Goal: Find specific page/section: Find specific page/section

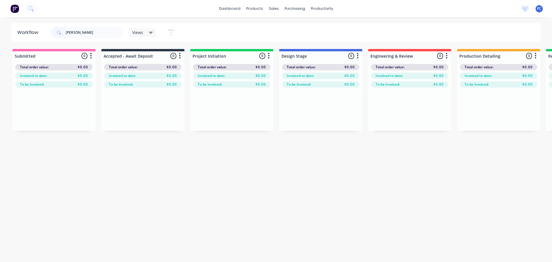
scroll to position [0, 745]
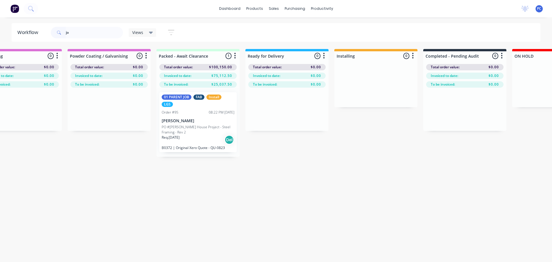
type input "j"
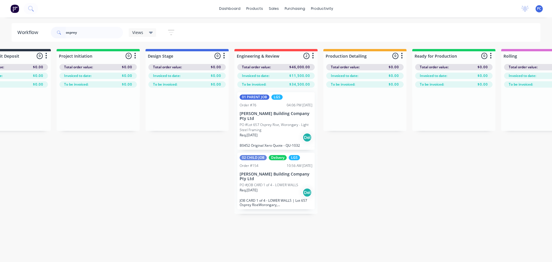
scroll to position [0, 119]
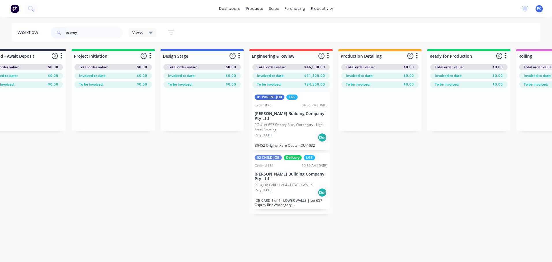
click at [267, 172] on p "[PERSON_NAME] Building Company Pty Ltd" at bounding box center [291, 177] width 73 height 10
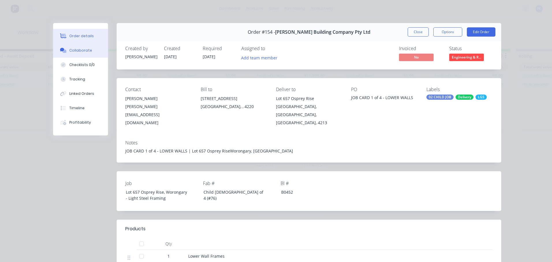
click at [84, 51] on div "Collaborate" at bounding box center [80, 50] width 23 height 5
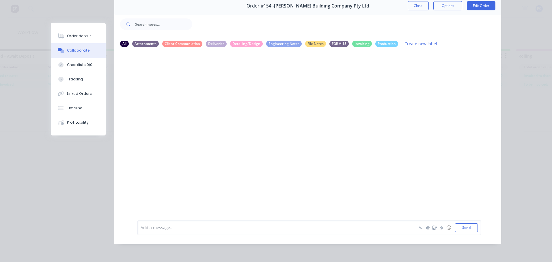
scroll to position [0, 0]
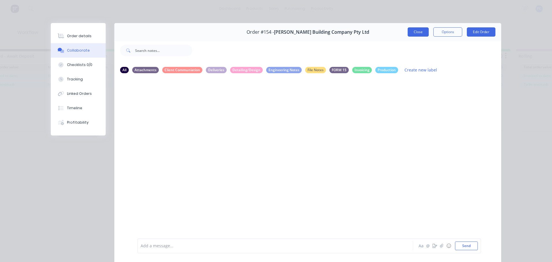
click at [416, 30] on button "Close" at bounding box center [418, 31] width 21 height 9
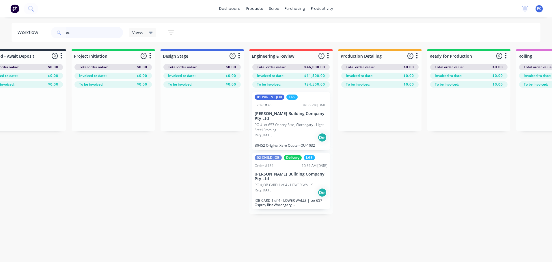
type input "o"
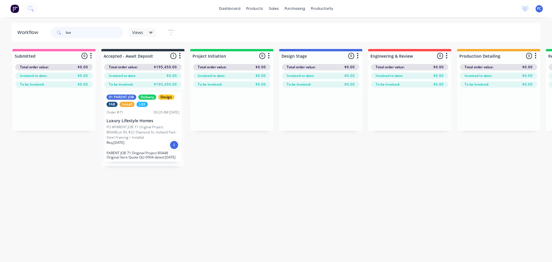
click at [77, 33] on input "lux" at bounding box center [94, 33] width 57 height 12
type input "l"
type input "t"
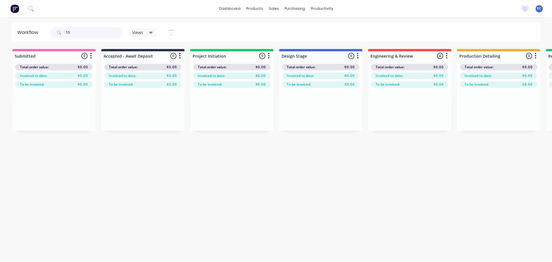
type input "1"
type input "t"
click at [90, 35] on input "train" at bounding box center [94, 33] width 57 height 12
type input "t"
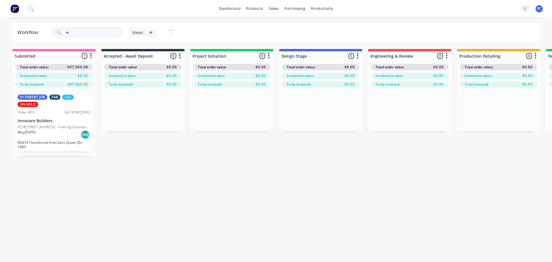
type input "i"
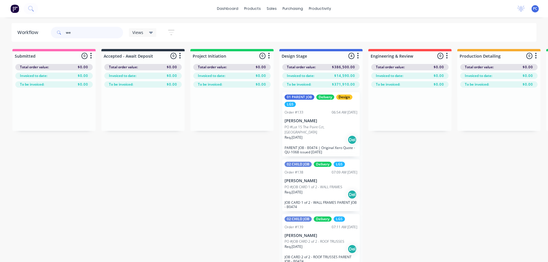
type input "w"
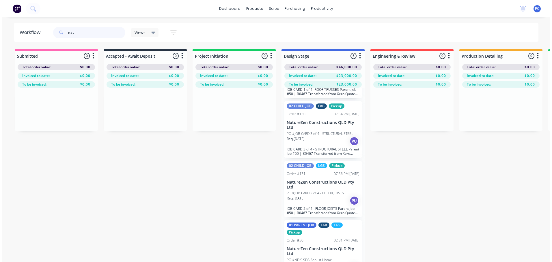
scroll to position [114, 0]
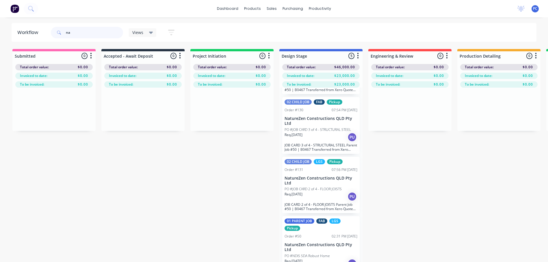
type input "n"
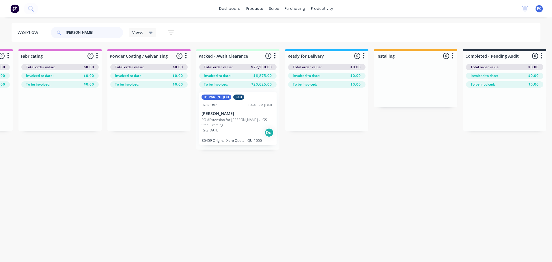
scroll to position [0, 712]
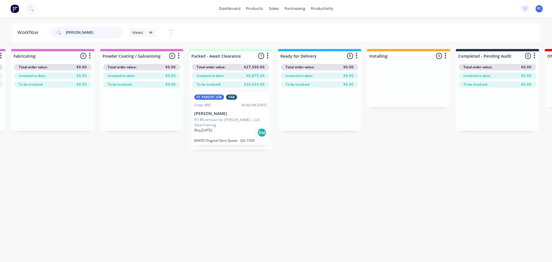
drag, startPoint x: 87, startPoint y: 33, endPoint x: 42, endPoint y: 30, distance: 44.6
click at [42, 30] on header "Workflow [PERSON_NAME] Views Save new view None (Default) edit [PERSON_NAME] Vi…" at bounding box center [276, 32] width 529 height 19
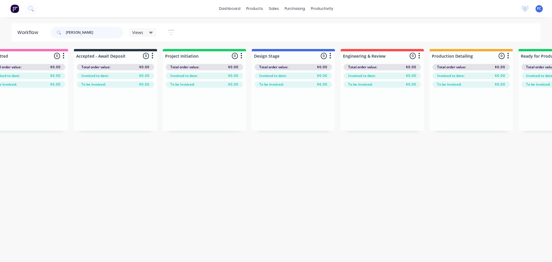
scroll to position [0, 0]
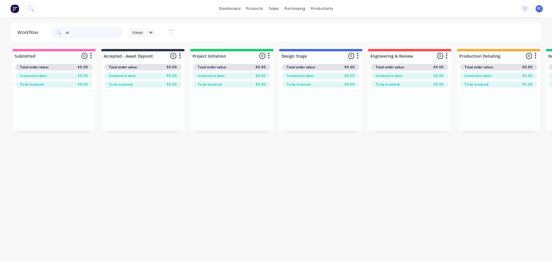
type input "a"
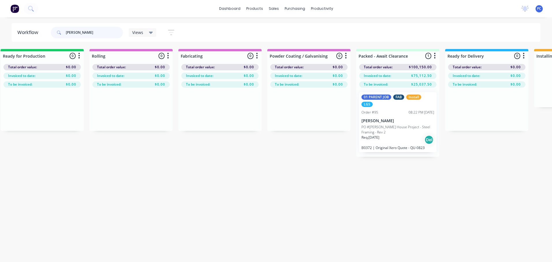
scroll to position [0, 708]
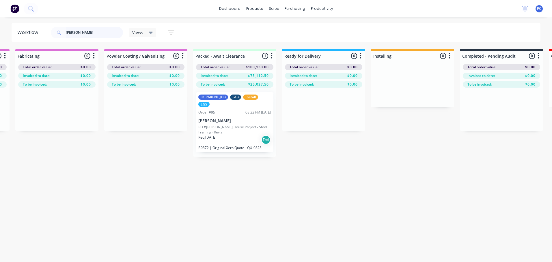
click at [86, 33] on input "[PERSON_NAME]" at bounding box center [94, 33] width 57 height 12
type input "j"
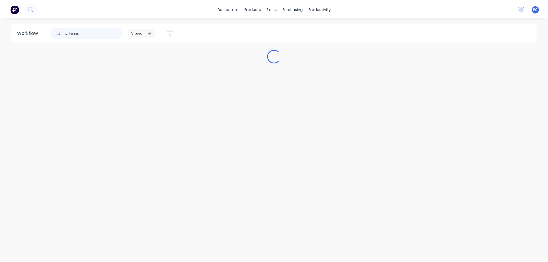
scroll to position [0, 0]
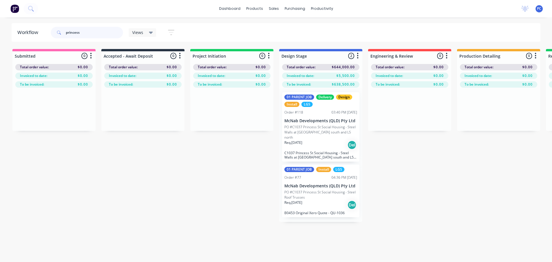
drag, startPoint x: 82, startPoint y: 32, endPoint x: 59, endPoint y: 34, distance: 23.2
click at [59, 34] on div "princess" at bounding box center [87, 33] width 72 height 12
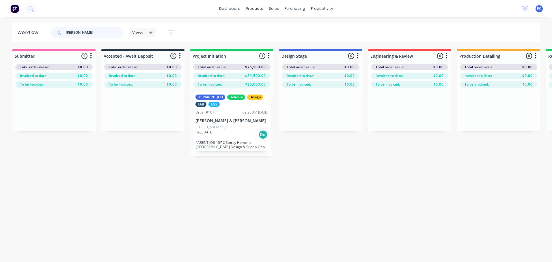
drag, startPoint x: 81, startPoint y: 32, endPoint x: 56, endPoint y: 34, distance: 24.6
click at [57, 34] on div "[PERSON_NAME]" at bounding box center [87, 33] width 72 height 12
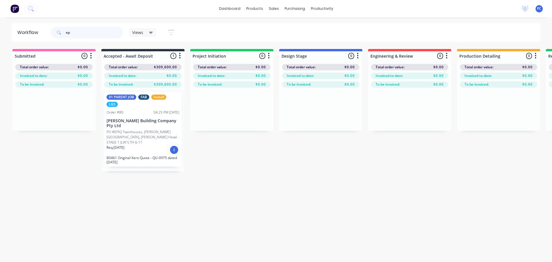
type input "e"
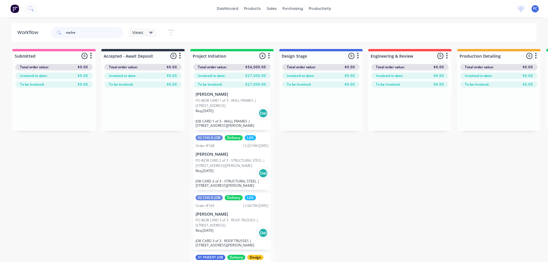
scroll to position [51, 0]
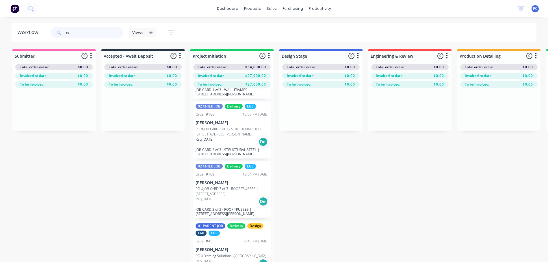
type input "r"
type input "eastern"
